Goal: Check status: Check status

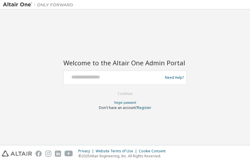
click at [110, 82] on div at bounding box center [114, 77] width 96 height 11
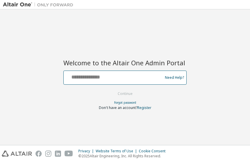
click at [106, 78] on input "text" at bounding box center [114, 76] width 96 height 9
type input "**********"
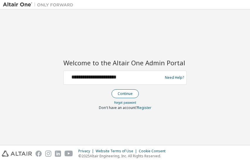
click at [128, 97] on button "Continue" at bounding box center [124, 93] width 27 height 9
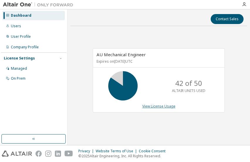
click at [152, 106] on link "View License Usage" at bounding box center [158, 106] width 33 height 5
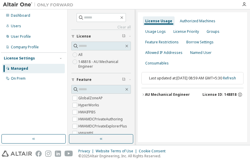
click at [142, 93] on icon "button" at bounding box center [143, 95] width 4 height 4
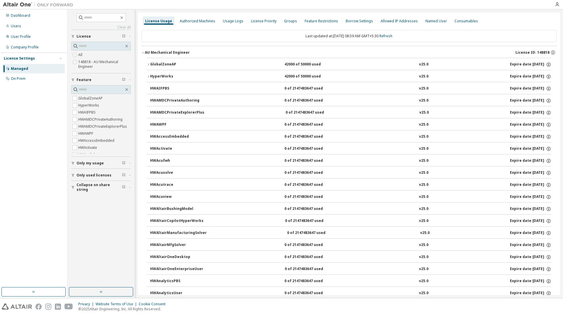
click at [147, 64] on icon "button" at bounding box center [149, 65] width 4 height 4
